Goal: Information Seeking & Learning: Learn about a topic

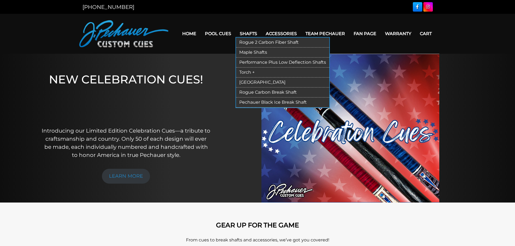
click at [258, 41] on link "Rogue 2 Carbon Fiber Shaft" at bounding box center [282, 43] width 93 height 10
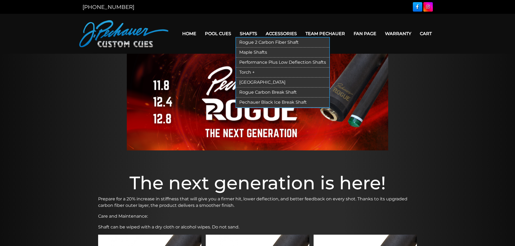
click at [269, 61] on link "Performance Plus Low Deflection Shafts" at bounding box center [282, 63] width 93 height 10
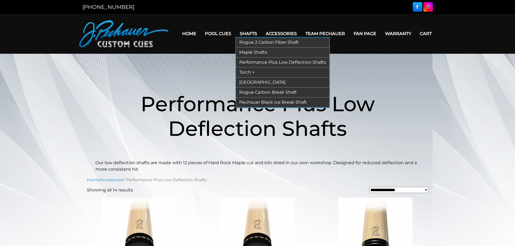
click at [282, 101] on link "Pechauer Black Ice Break Shaft" at bounding box center [282, 103] width 93 height 10
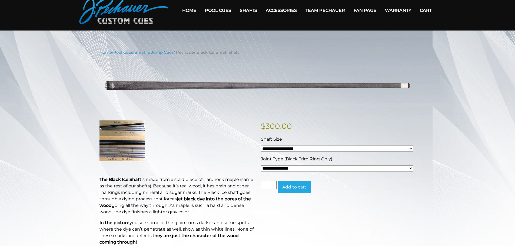
scroll to position [27, 0]
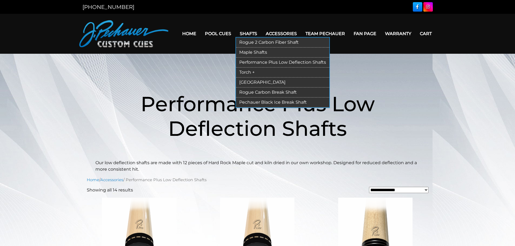
click at [260, 73] on link "Torch +" at bounding box center [282, 73] width 93 height 10
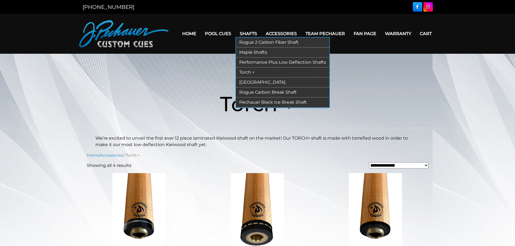
click at [261, 83] on link "[GEOGRAPHIC_DATA]" at bounding box center [282, 83] width 93 height 10
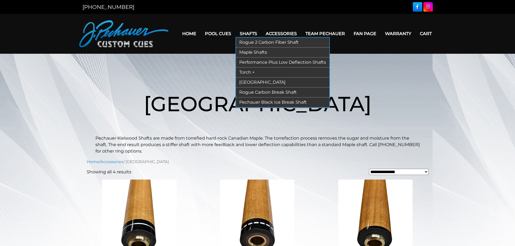
click at [262, 52] on link "Maple Shafts" at bounding box center [282, 53] width 93 height 10
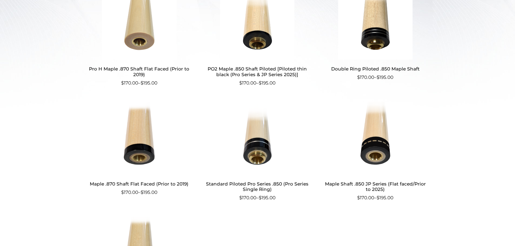
scroll to position [206, 0]
